Goal: Task Accomplishment & Management: Use online tool/utility

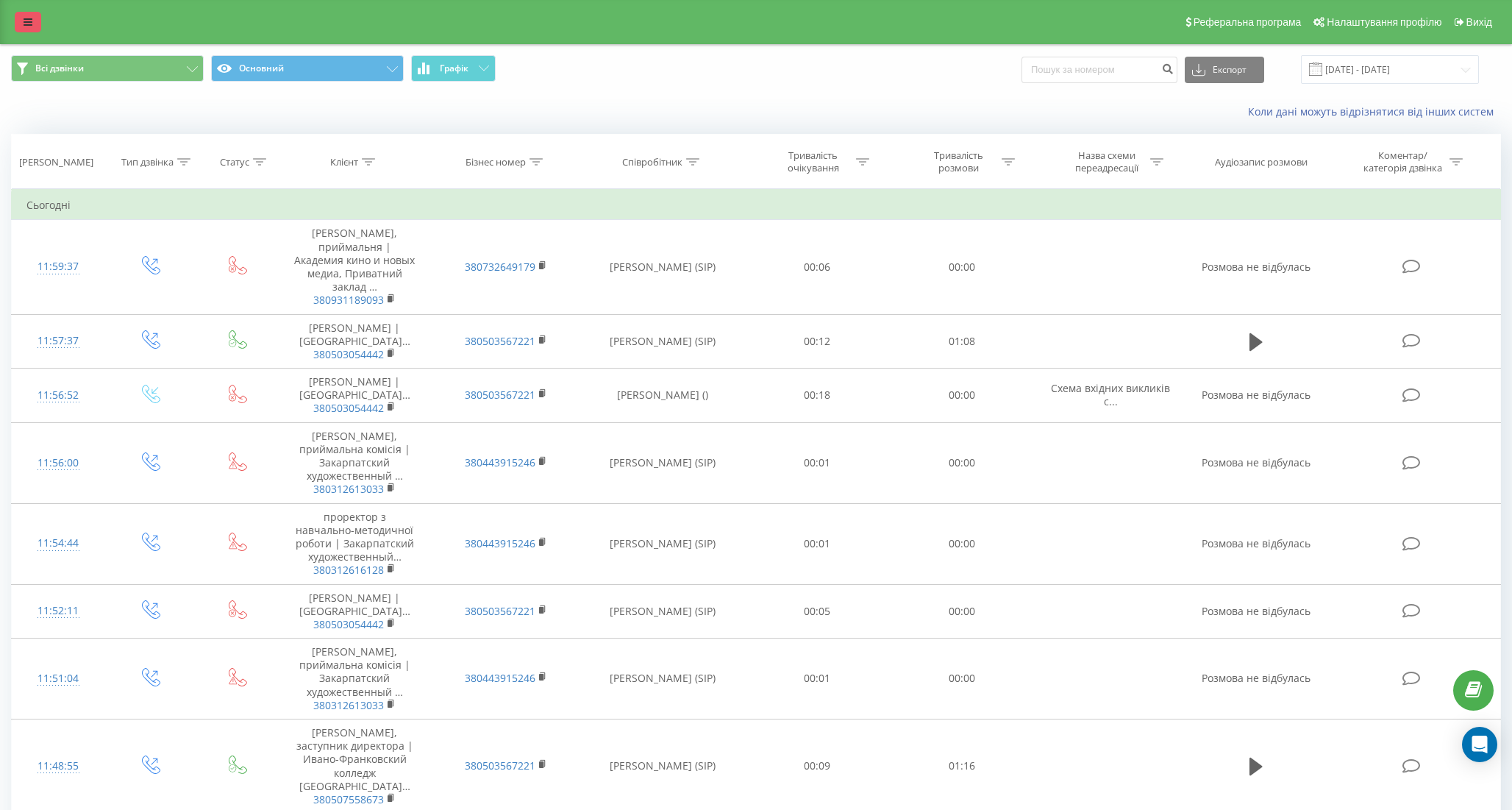
click at [21, 26] on link at bounding box center [27, 22] width 26 height 20
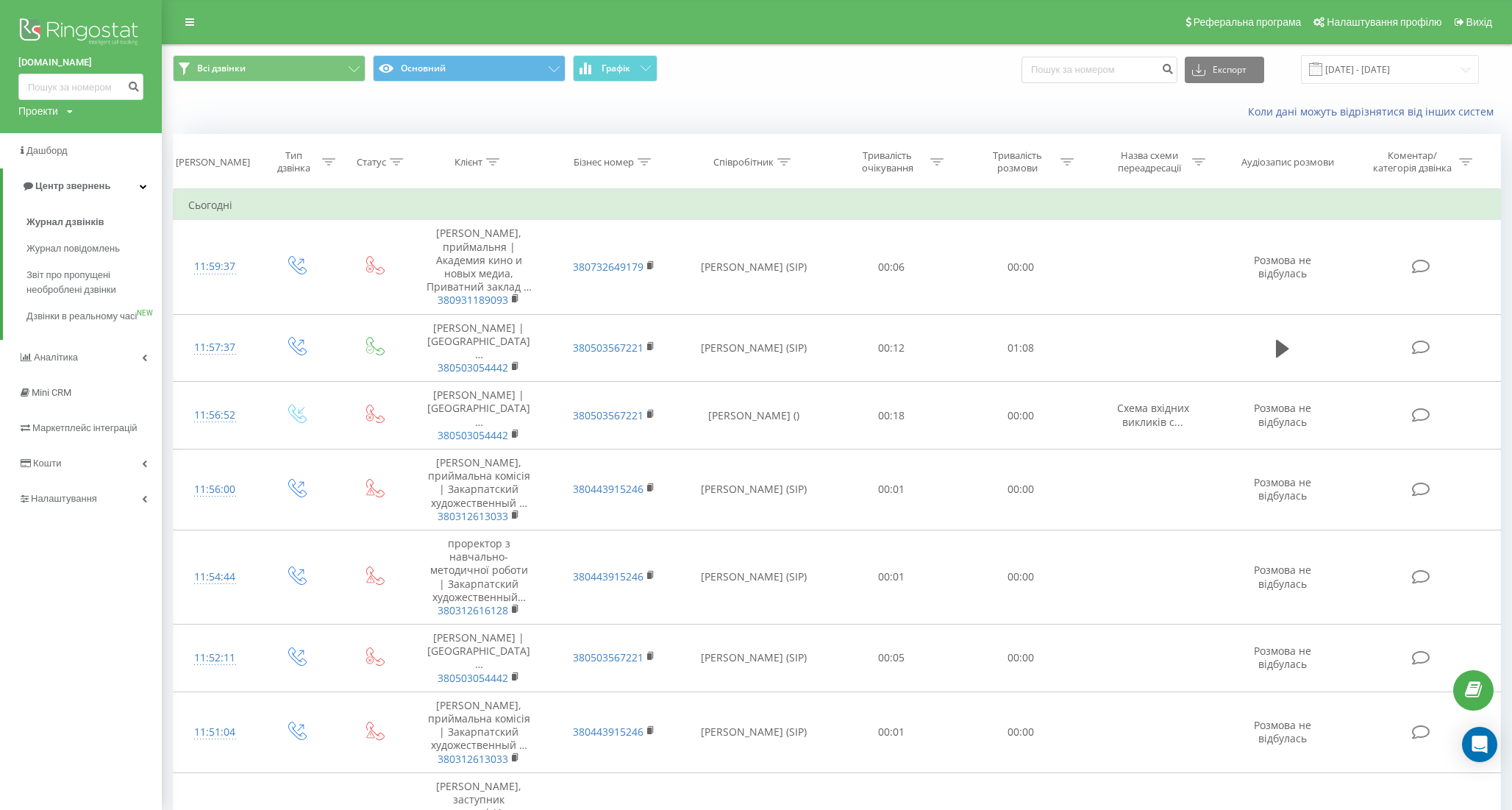
click at [769, 46] on div "Всі дзвінки Основний Графік Експорт .csv .xls .xlsx [DATE] - [DATE]" at bounding box center [836, 69] width 1349 height 49
click at [878, 90] on div "Всі дзвінки Основний Графік Експорт .csv .xls .xlsx [DATE] - [DATE]" at bounding box center [836, 69] width 1349 height 49
click at [188, 27] on icon at bounding box center [189, 22] width 8 height 10
